Goal: Task Accomplishment & Management: Complete application form

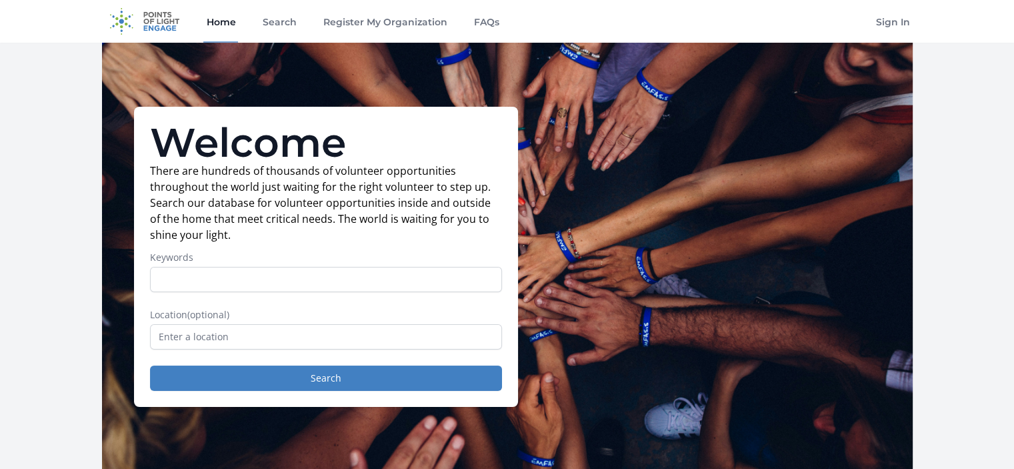
click at [232, 279] on input "Keywords" at bounding box center [326, 279] width 352 height 25
type input "clothes"
click at [178, 341] on input "text" at bounding box center [326, 336] width 352 height 25
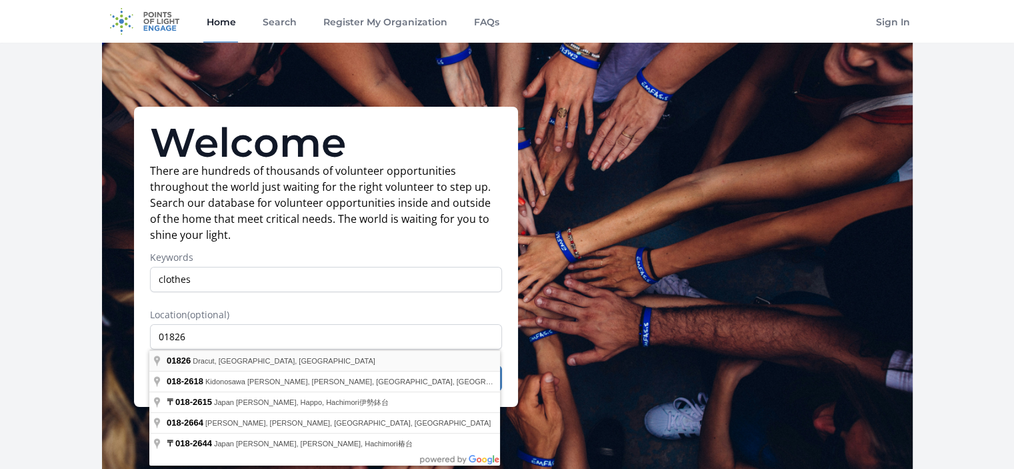
type input "Dracut, MA 01826, USA"
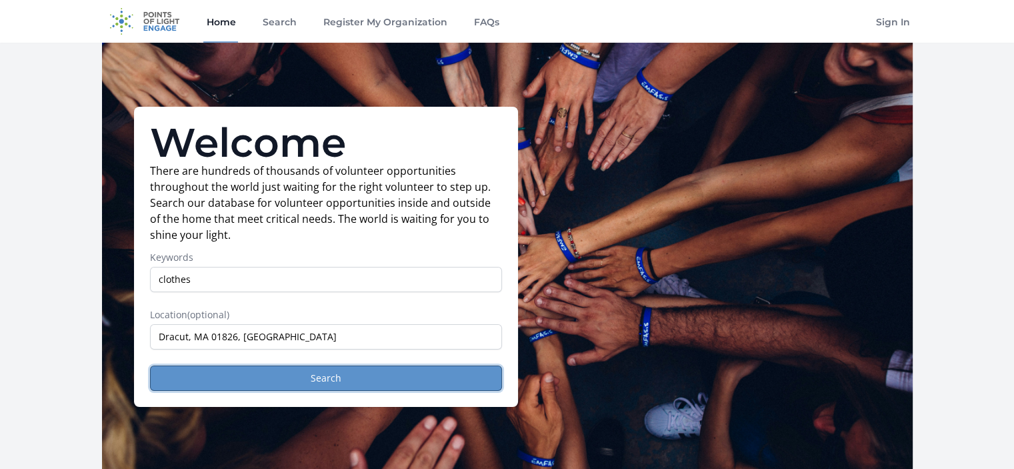
click at [246, 372] on button "Search" at bounding box center [326, 377] width 352 height 25
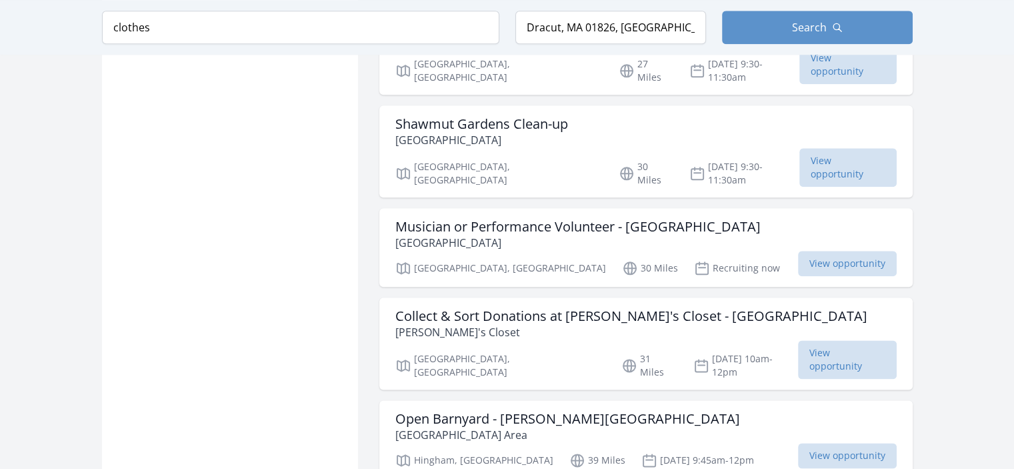
scroll to position [1600, 0]
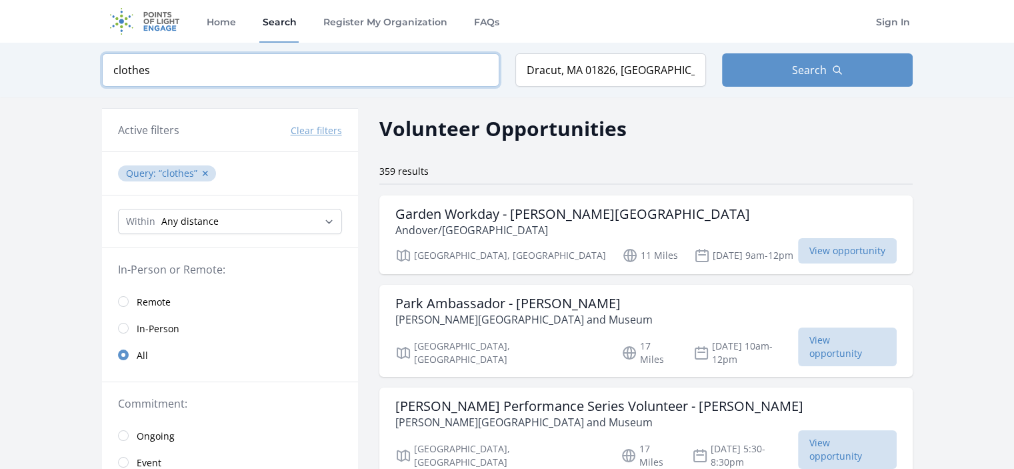
drag, startPoint x: 185, startPoint y: 73, endPoint x: 52, endPoint y: 59, distance: 134.0
click at [52, 59] on div "Keyword clothes Location Dracut, MA 01826, USA Search" at bounding box center [507, 70] width 1014 height 55
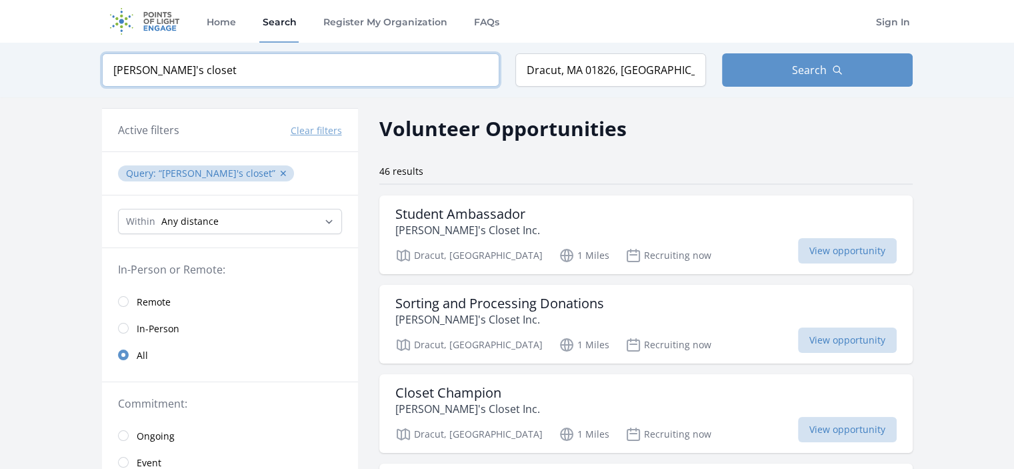
type input "catie's closet"
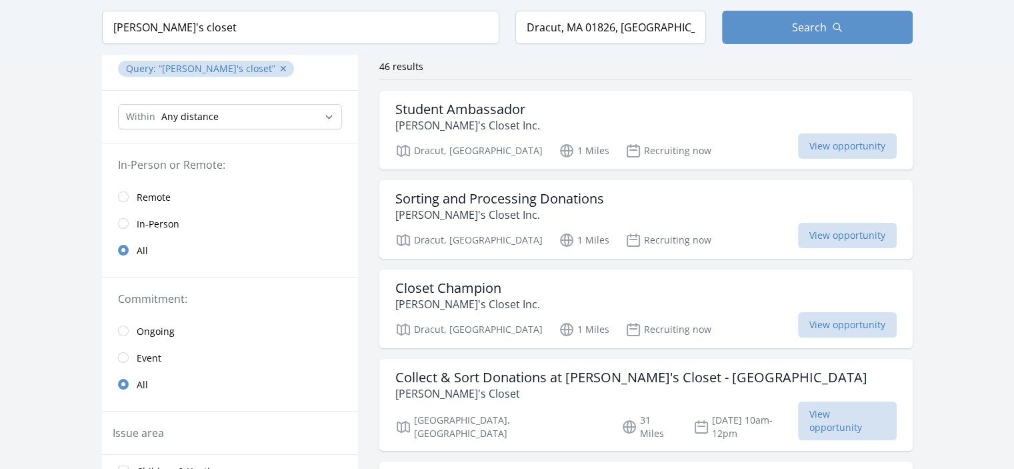
scroll to position [89, 0]
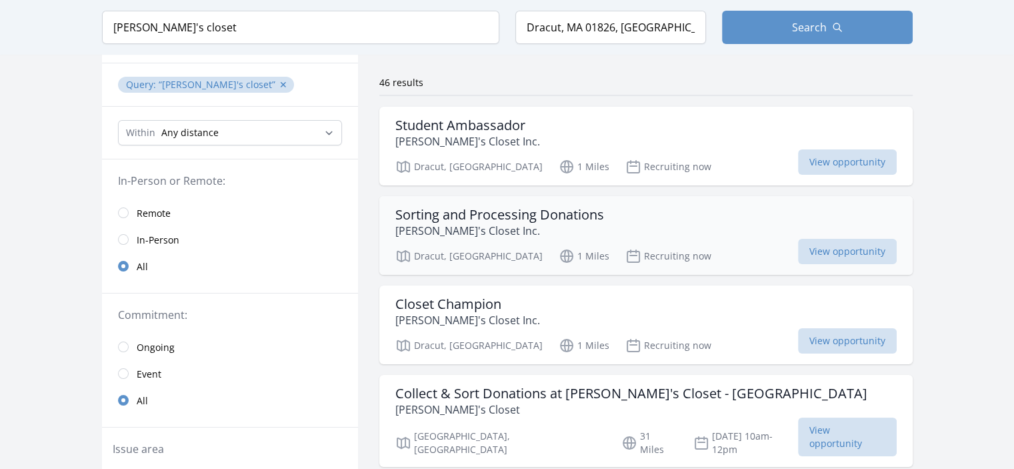
click at [515, 209] on h3 "Sorting and Processing Donations" at bounding box center [499, 215] width 209 height 16
click at [491, 309] on h3 "Closet Champion" at bounding box center [467, 304] width 145 height 16
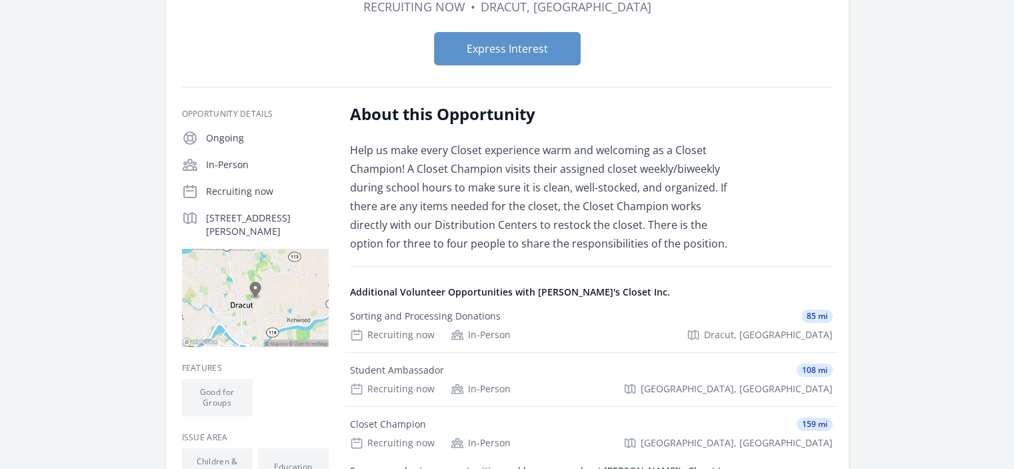
scroll to position [177, 0]
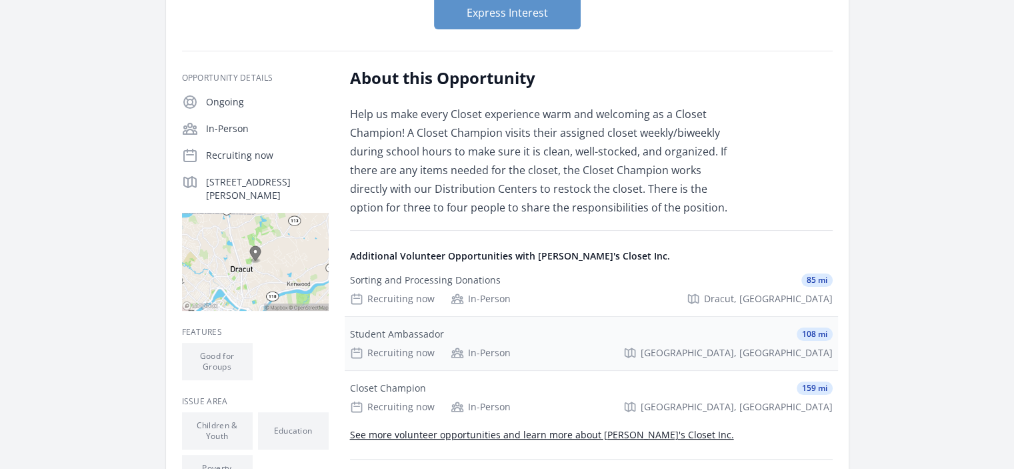
click at [426, 338] on div "Student Ambassador" at bounding box center [397, 333] width 94 height 13
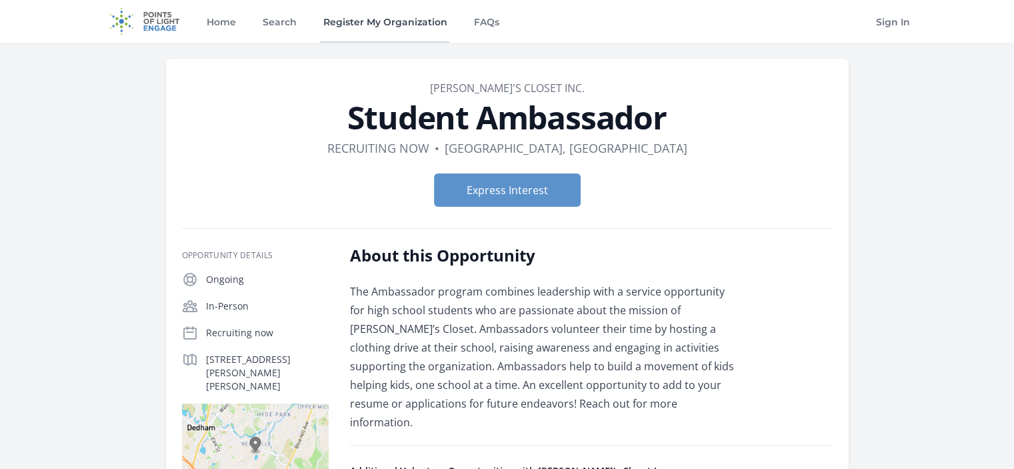
click at [367, 19] on link "Register My Organization" at bounding box center [384, 21] width 129 height 43
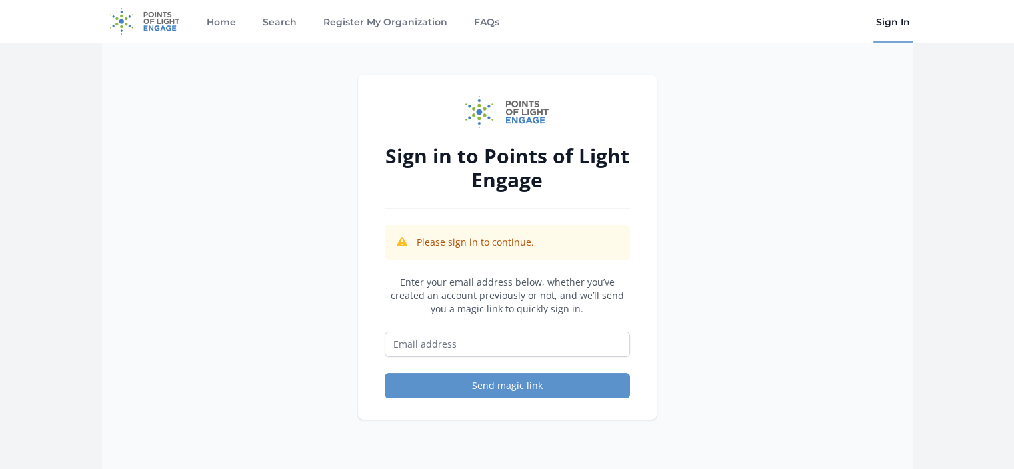
click at [503, 293] on p "Enter your email address below, whether you’ve created an account previously or…" at bounding box center [507, 295] width 245 height 40
click at [485, 337] on input "Email address" at bounding box center [507, 343] width 245 height 25
type input "[PERSON_NAME][EMAIL_ADDRESS][DOMAIN_NAME]"
click at [529, 344] on input "bethany@catiescloset.org" at bounding box center [507, 343] width 245 height 25
drag, startPoint x: 554, startPoint y: 345, endPoint x: 268, endPoint y: 315, distance: 288.1
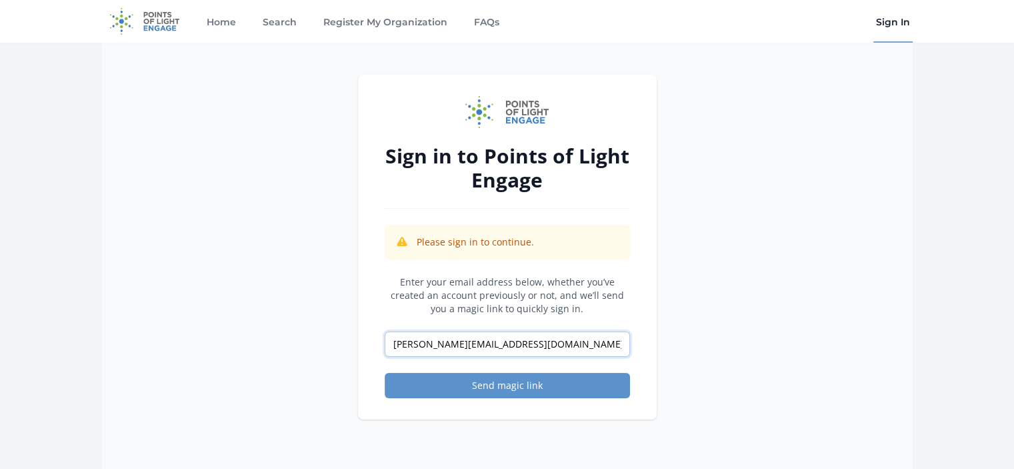
click at [259, 333] on div "Sign in to Points of Light Engage Please sign in to continue. Enter your email …" at bounding box center [507, 277] width 810 height 469
click at [476, 23] on link "FAQs" at bounding box center [486, 21] width 31 height 43
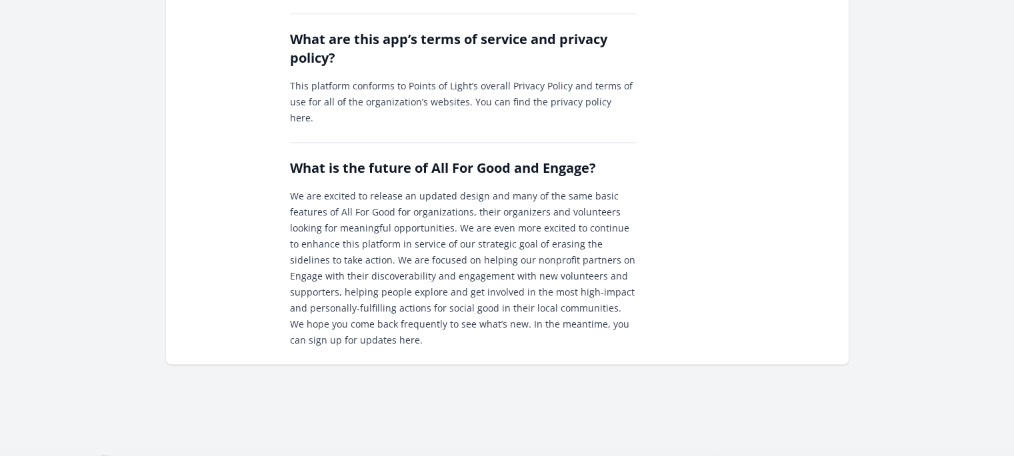
scroll to position [1821, 0]
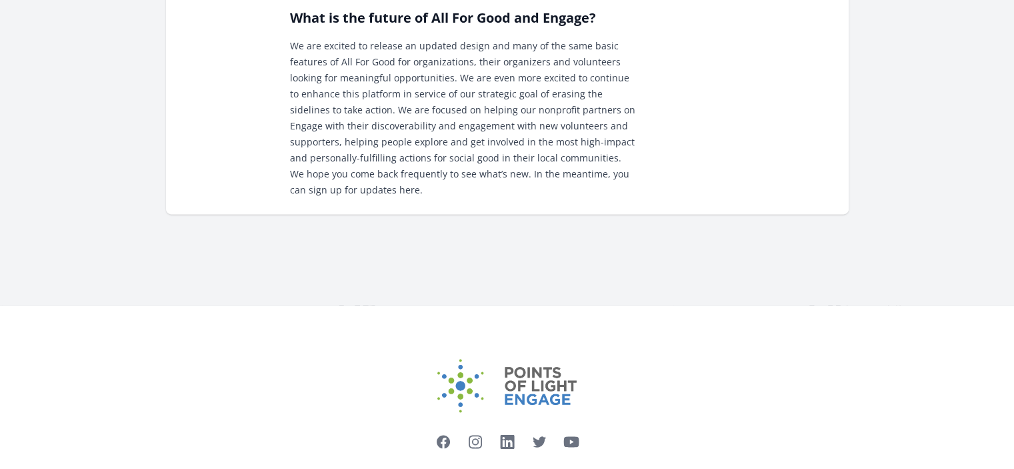
click at [511, 359] on img at bounding box center [507, 385] width 140 height 53
